Goal: Navigation & Orientation: Find specific page/section

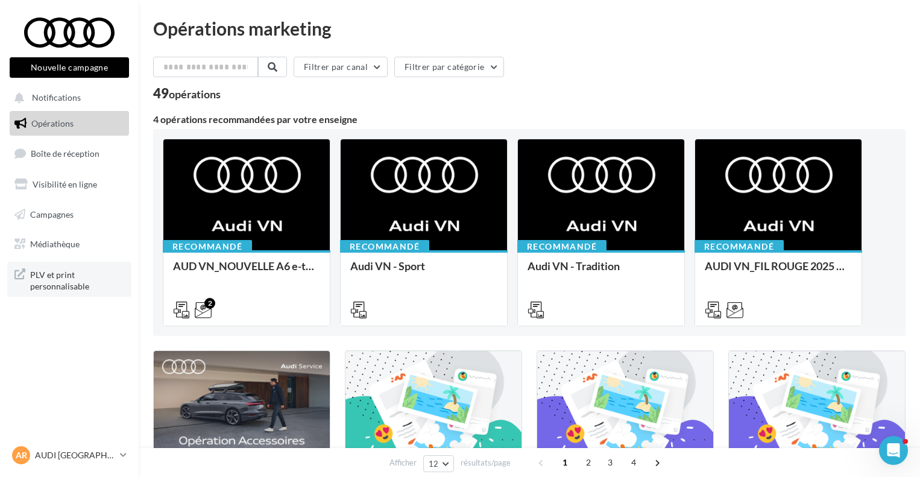
click at [36, 296] on link "PLV et print personnalisable" at bounding box center [69, 280] width 124 height 36
